Goal: Transaction & Acquisition: Subscribe to service/newsletter

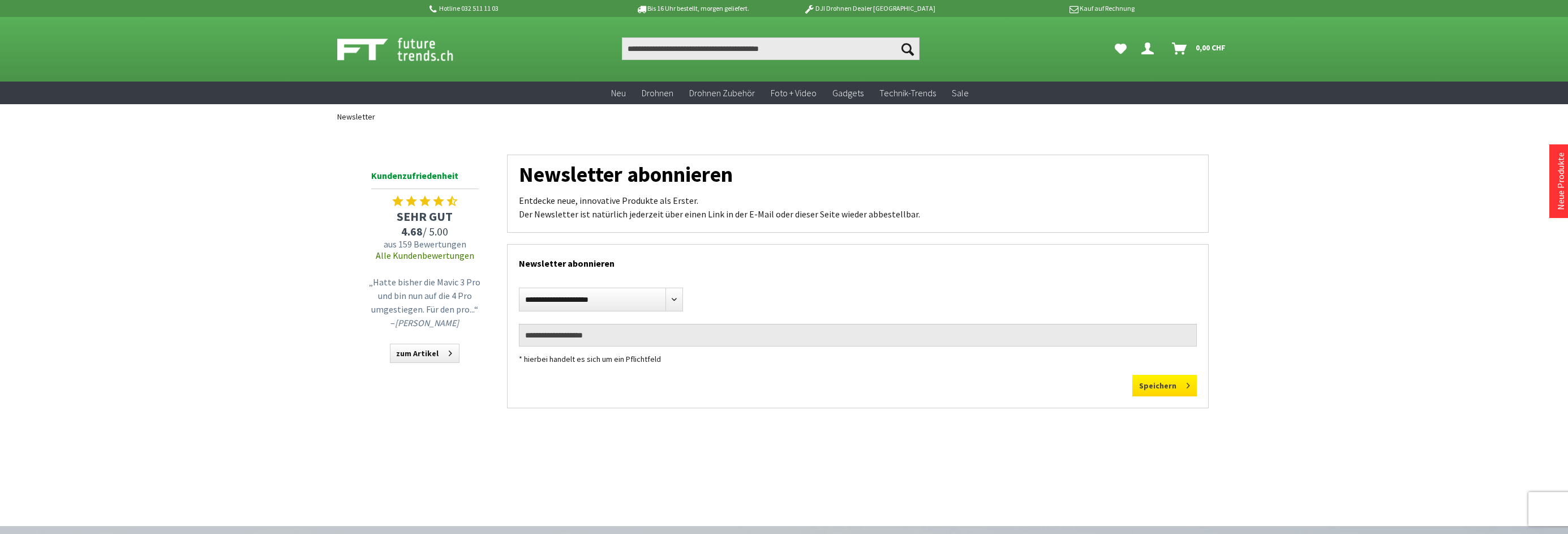
click at [1156, 387] on button "Speichern" at bounding box center [1164, 385] width 65 height 21
click at [703, 337] on input "email" at bounding box center [858, 335] width 678 height 23
type input "**********"
click at [1163, 385] on button "Speichern" at bounding box center [1164, 385] width 65 height 21
